Goal: Task Accomplishment & Management: Manage account settings

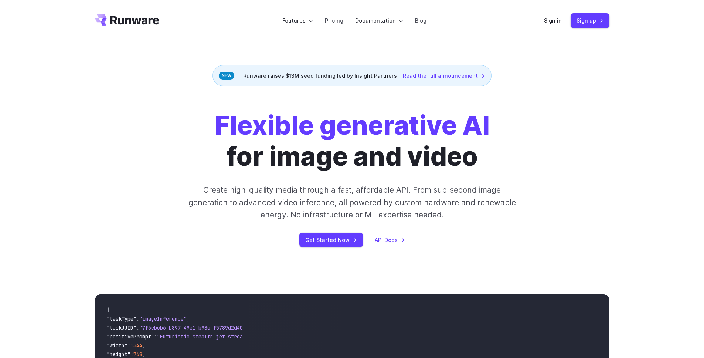
click at [543, 22] on header "Features Tasks Image generation Video generation Sonic Inference Engine™ Models…" at bounding box center [352, 20] width 532 height 41
click at [553, 22] on link "Sign in" at bounding box center [553, 20] width 18 height 8
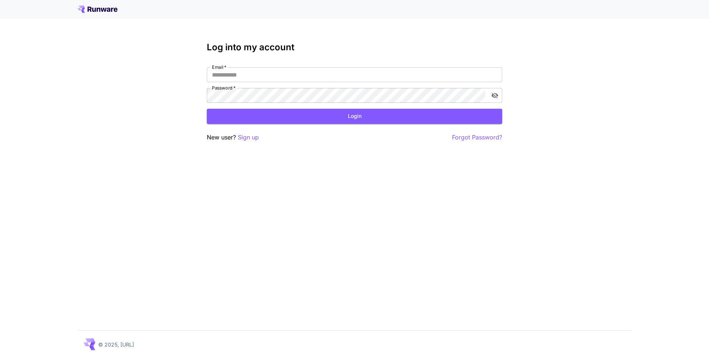
click at [594, 63] on div "Log into my account Email   * Email   * Password   * Password   * Login New use…" at bounding box center [354, 179] width 709 height 358
